Goal: Task Accomplishment & Management: Complete application form

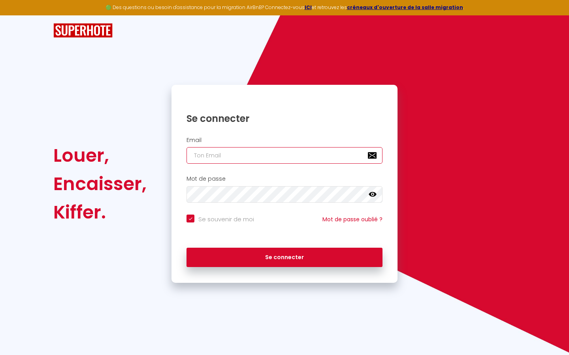
type input "l"
checkbox input "true"
type input "le"
checkbox input "true"
type input "les"
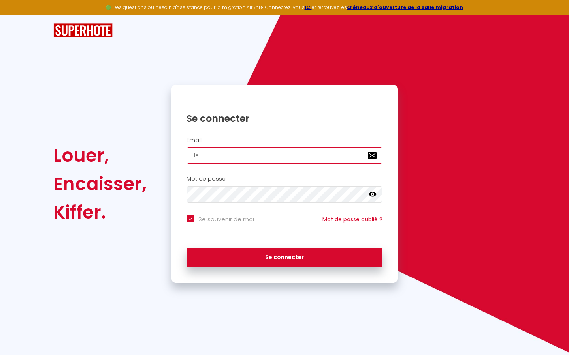
checkbox input "true"
type input "lesp"
checkbox input "true"
type input "lespa"
checkbox input "true"
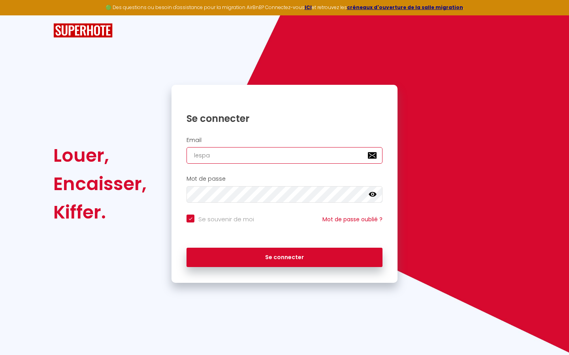
type input "lespac"
checkbox input "true"
type input "lespace"
checkbox input "true"
type input "lespaced"
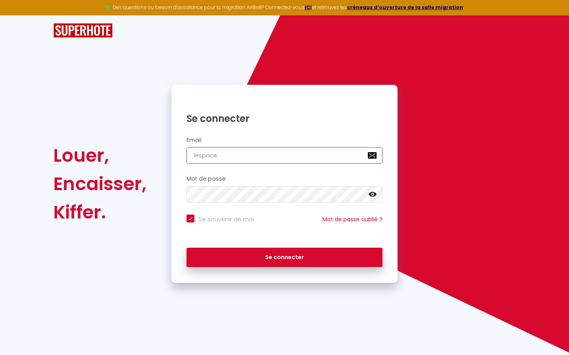
checkbox input "true"
type input "lespacede"
checkbox input "true"
type input "lespacedet"
checkbox input "true"
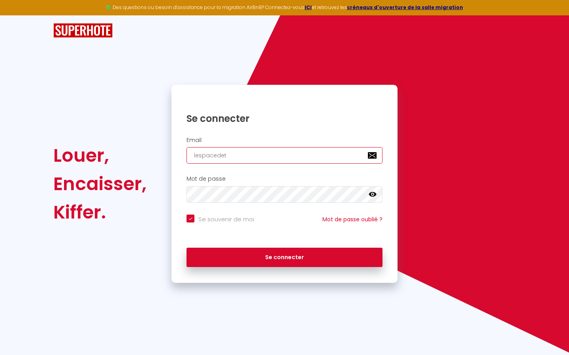
type input "lespacedete"
checkbox input "true"
type input "lespacedeten"
checkbox input "true"
type input "lespacedetent"
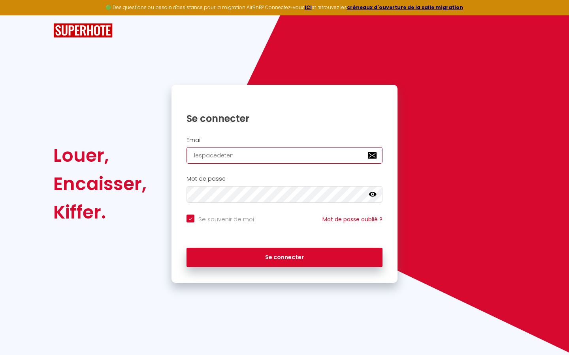
checkbox input "true"
type input "lespacedetente"
checkbox input "true"
type input "lespacedetente@"
checkbox input "true"
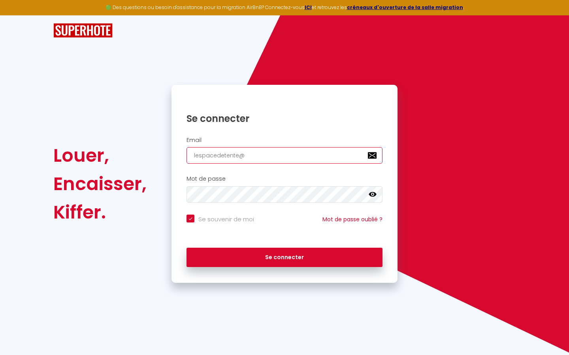
type input "lespacedetente@g"
checkbox input "true"
type input "lespacedetente@gm"
checkbox input "true"
type input "lespacedetente@gma"
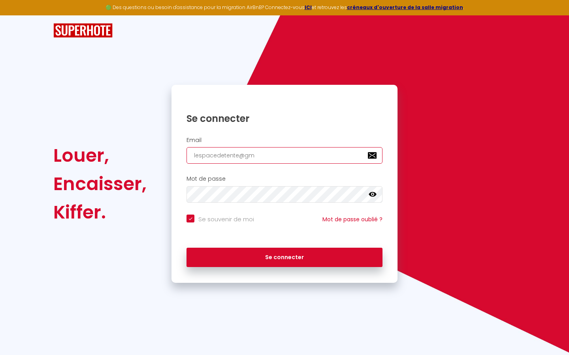
checkbox input "true"
type input "lespacedetente@gmai"
checkbox input "true"
type input "[EMAIL_ADDRESS]"
checkbox input "true"
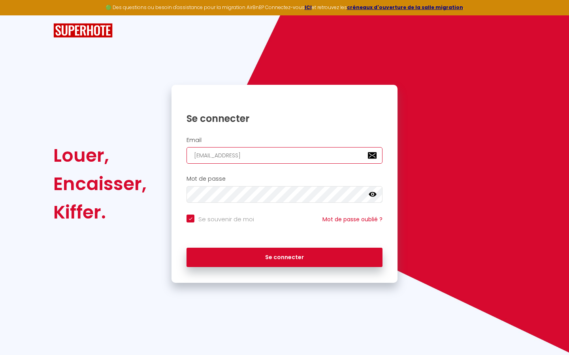
type input "[EMAIL_ADDRESS]."
checkbox input "true"
type input "lespacedetente@gmail.c"
checkbox input "true"
type input "[EMAIL_ADDRESS][DOMAIN_NAME]"
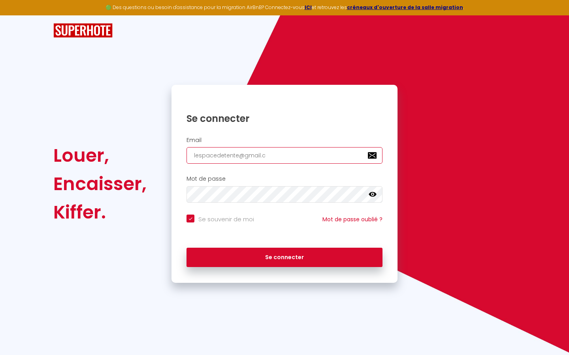
checkbox input "true"
type input "[EMAIL_ADDRESS][DOMAIN_NAME]"
checkbox input "true"
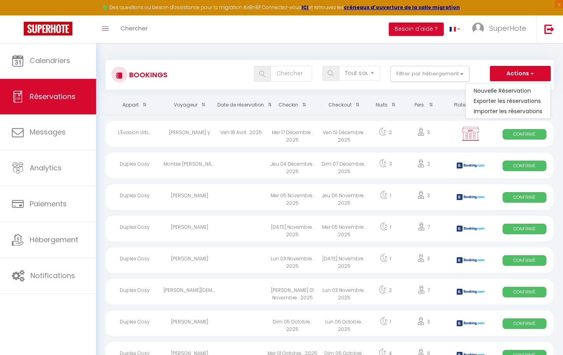
select select
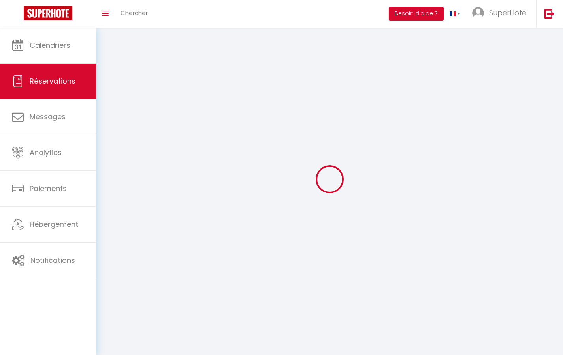
select select
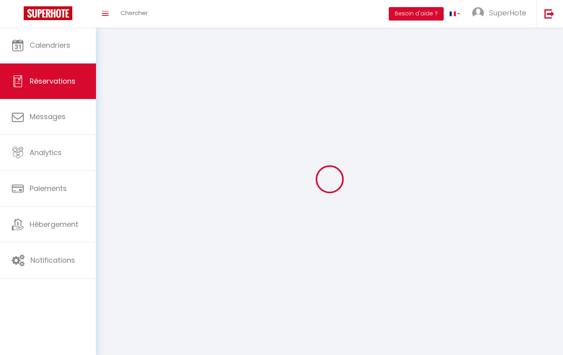
select select
checkbox input "false"
select select
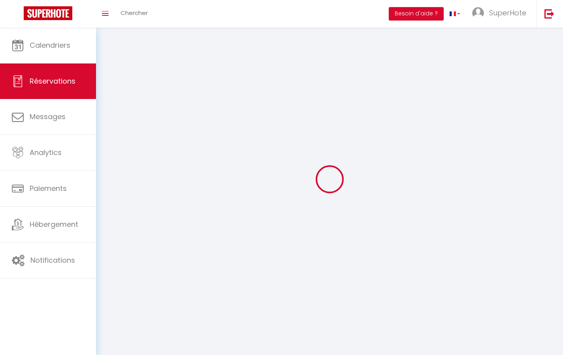
select select
checkbox input "false"
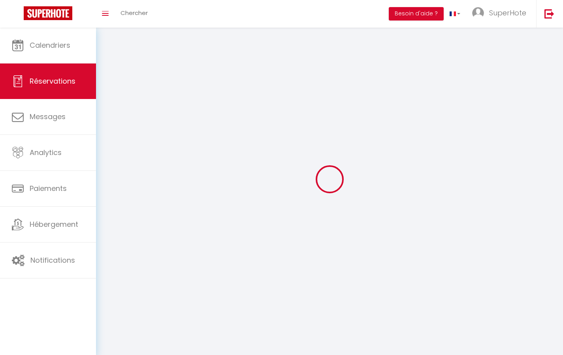
select select
checkbox input "false"
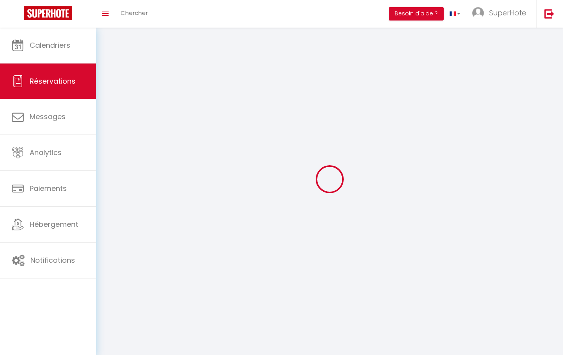
select select
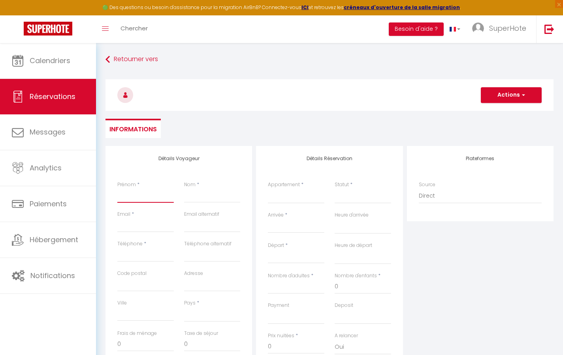
type input "T"
select select
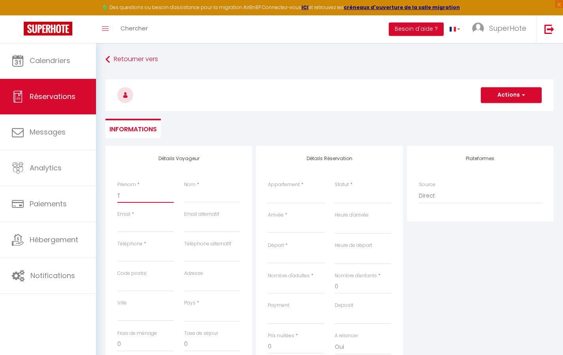
select select
checkbox input "false"
type input "Te"
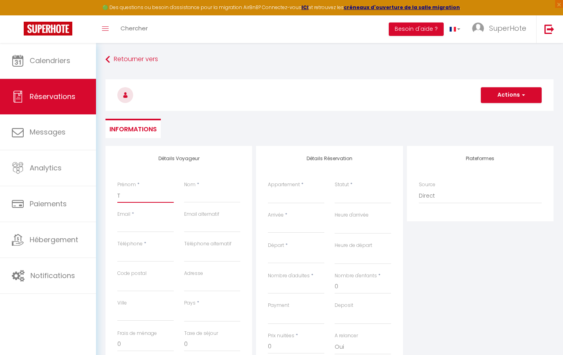
select select
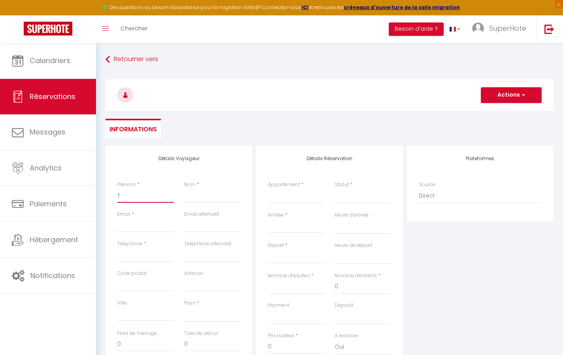
select select
checkbox input "false"
type input "Tes"
select select
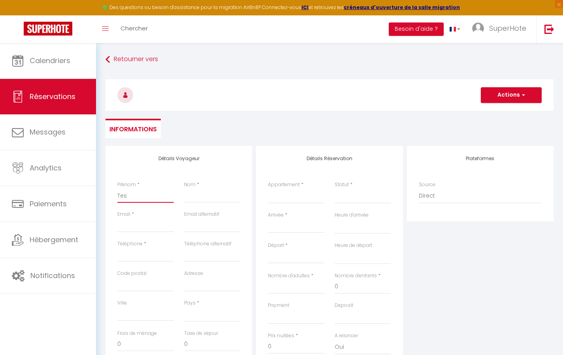
select select
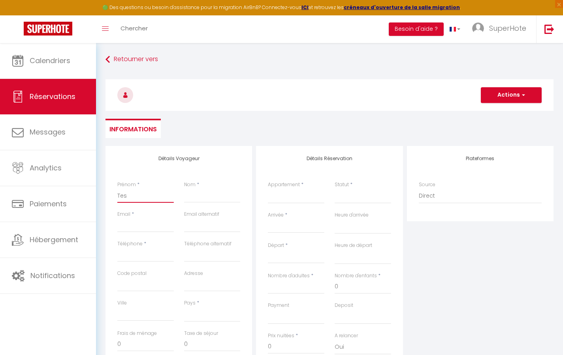
select select
checkbox input "false"
type input "Test"
select select
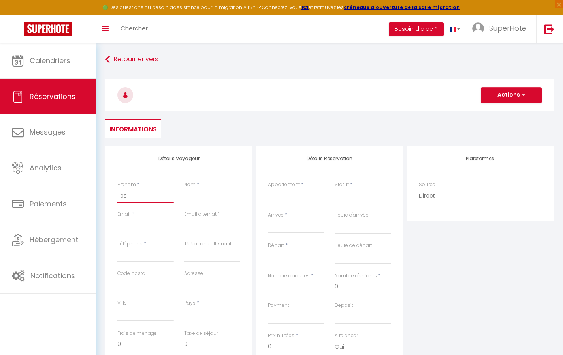
select select
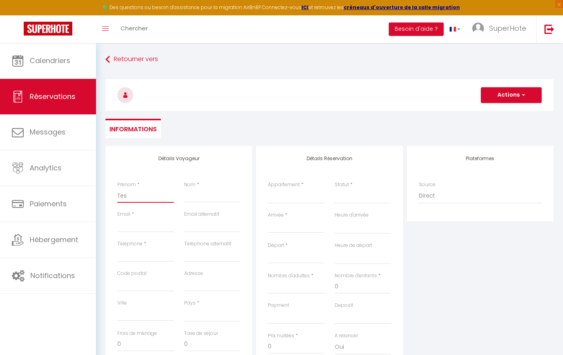
checkbox input "false"
type input "A"
select select
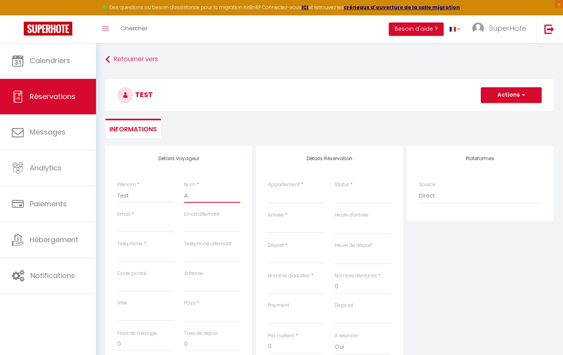
select select
checkbox input "false"
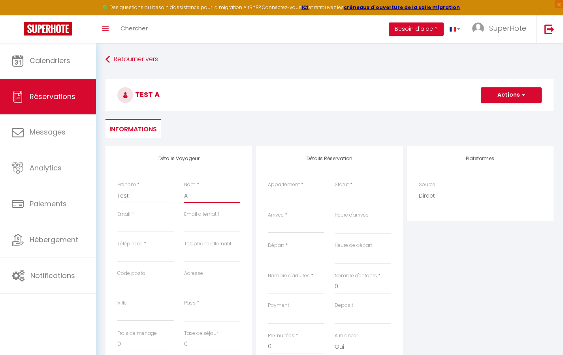
type input "Au"
select select
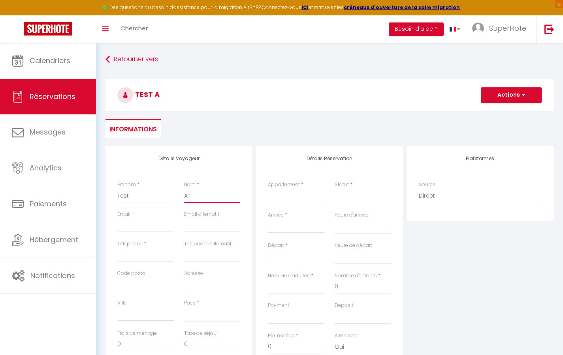
select select
checkbox input "false"
type input "Aut"
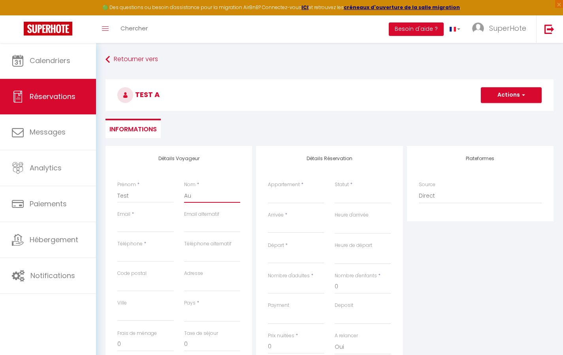
select select
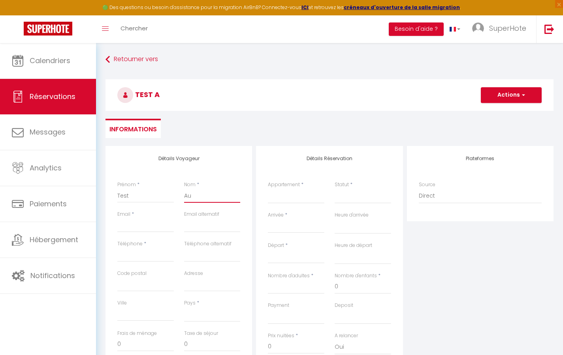
select select
checkbox input "false"
type input "Auto"
select select
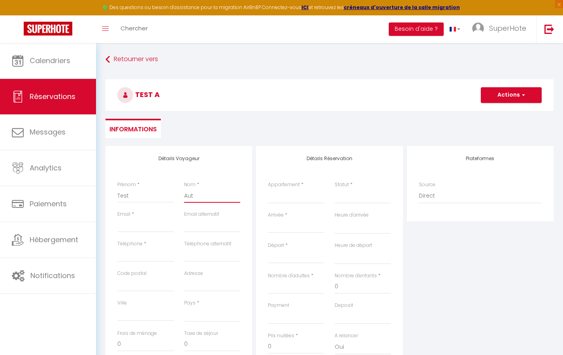
select select
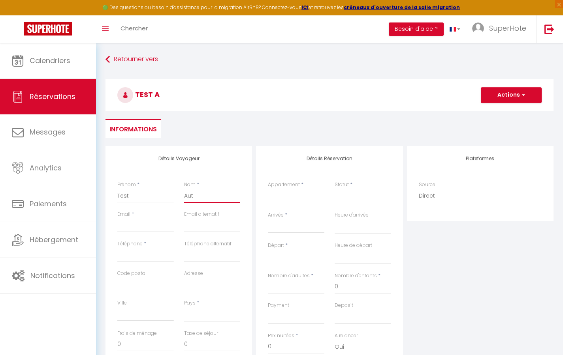
select select
checkbox input "false"
type input "[EMAIL_ADDRESS][DOMAIN_NAME]"
select select
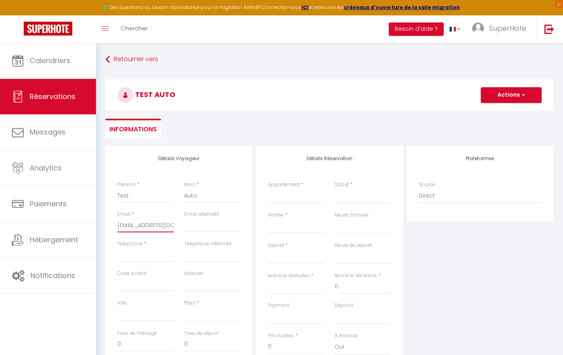
select select
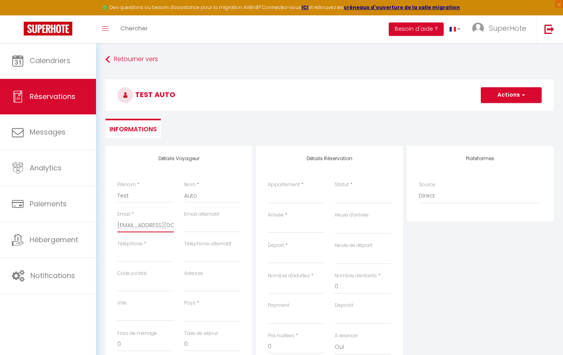
checkbox input "false"
type input "0"
select select
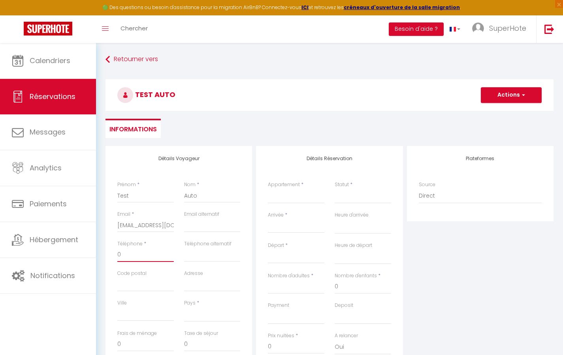
select select
checkbox input "false"
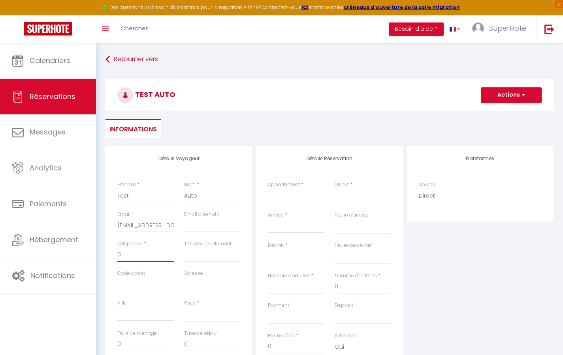
type input "06"
select select
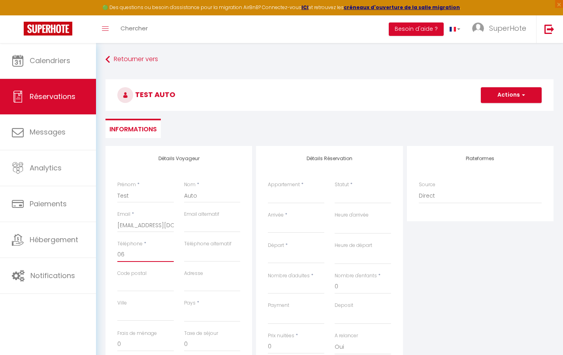
select select
checkbox input "false"
type input "060"
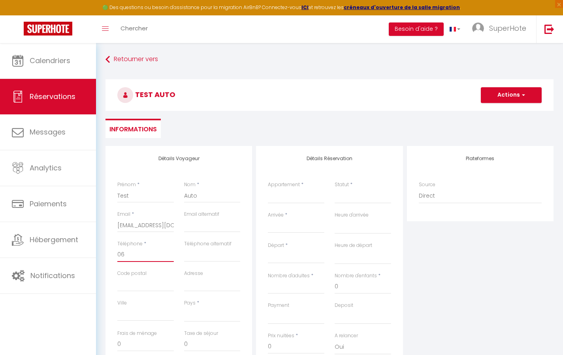
select select
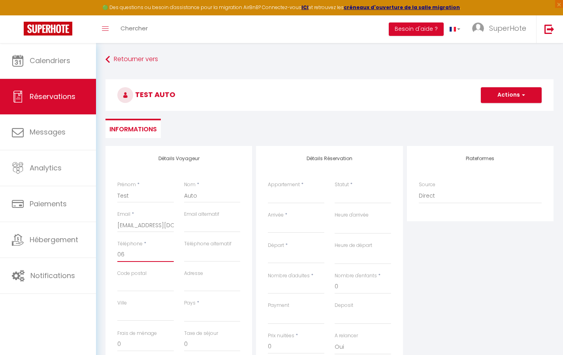
select select
checkbox input "false"
type input "0605"
select select
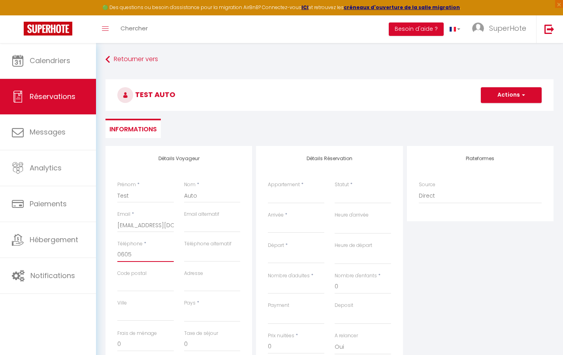
select select
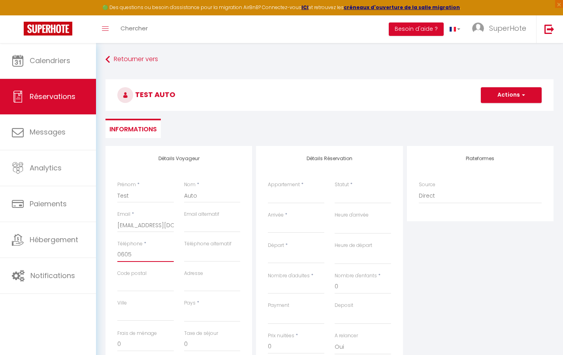
select select
checkbox input "false"
type input "06050"
select select
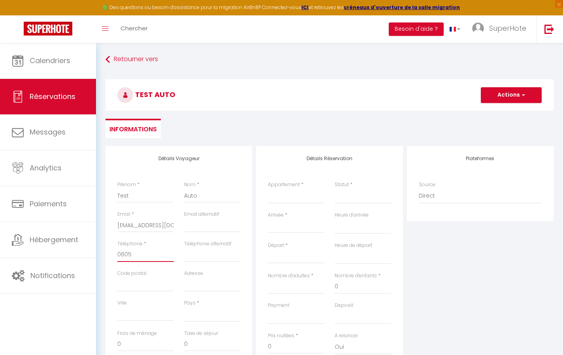
select select
